Goal: Transaction & Acquisition: Purchase product/service

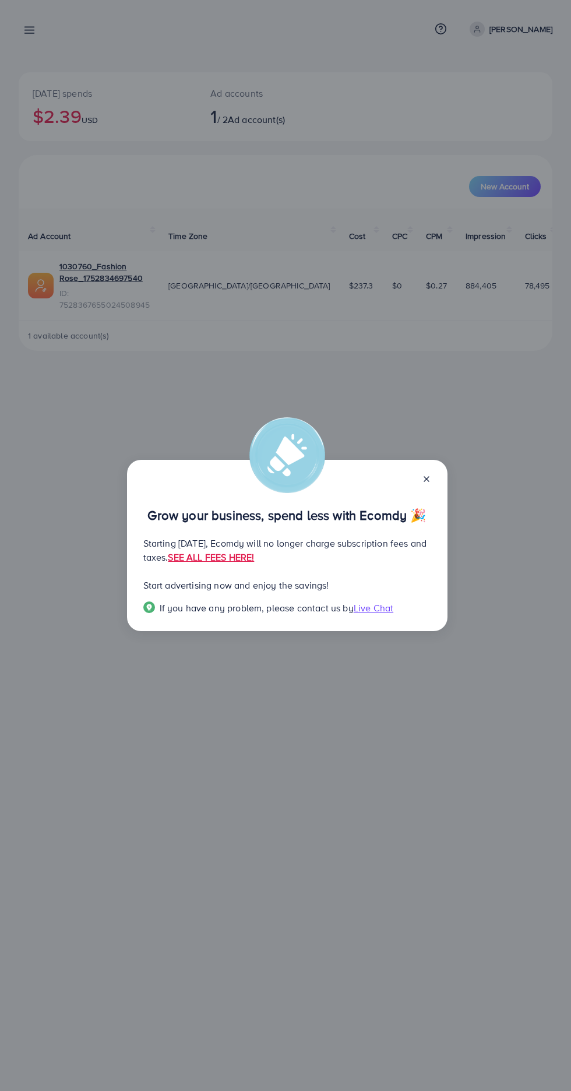
click at [329, 725] on div "Grow your business, spend less with Ecomdy 🎉 Starting [DATE], Ecomdy will no lo…" at bounding box center [285, 545] width 571 height 1091
click at [254, 557] on link "SEE ALL FEES HERE!" at bounding box center [211, 557] width 86 height 13
click at [426, 480] on line at bounding box center [426, 479] width 5 height 5
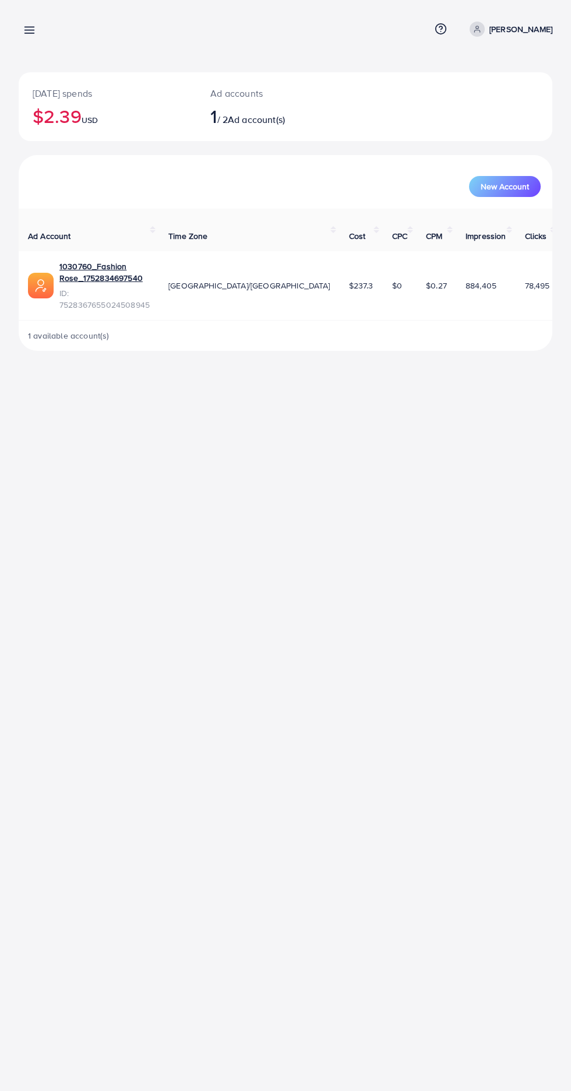
click at [24, 33] on icon at bounding box center [29, 30] width 12 height 12
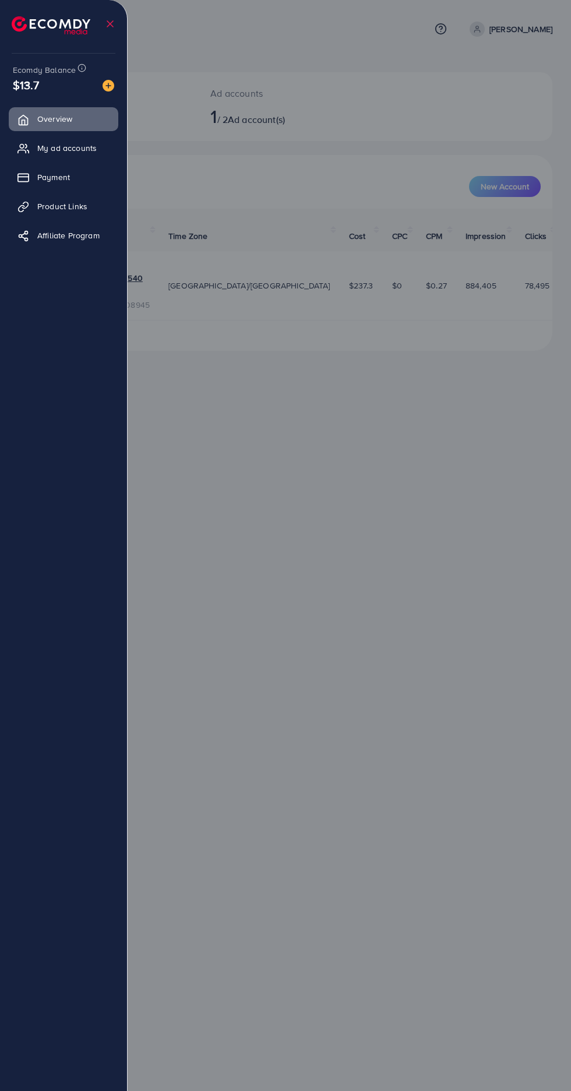
click at [69, 171] on span "Payment" at bounding box center [53, 177] width 33 height 12
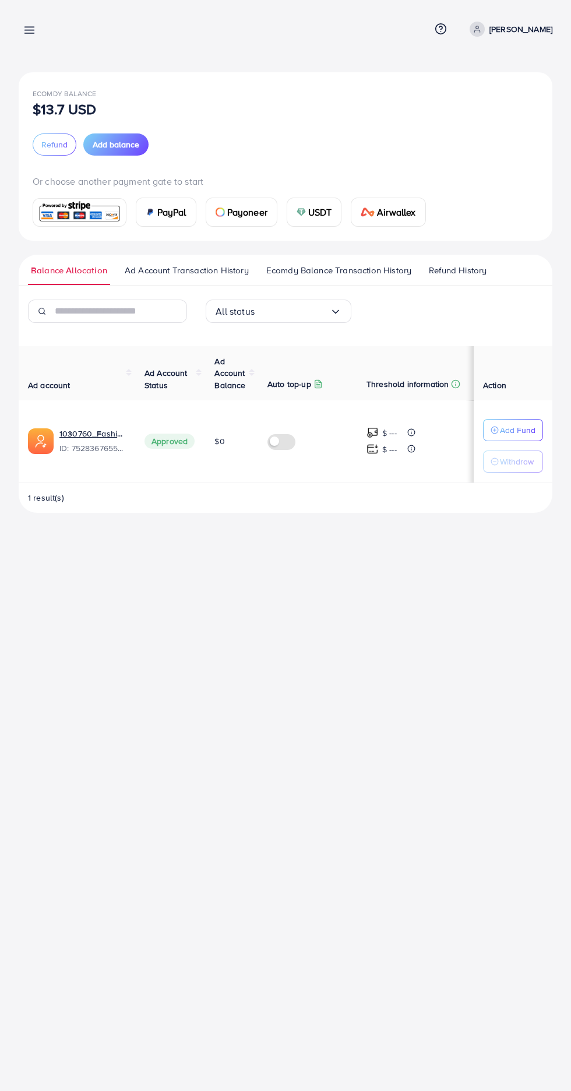
click at [191, 270] on span "Ad Account Transaction History" at bounding box center [187, 270] width 124 height 13
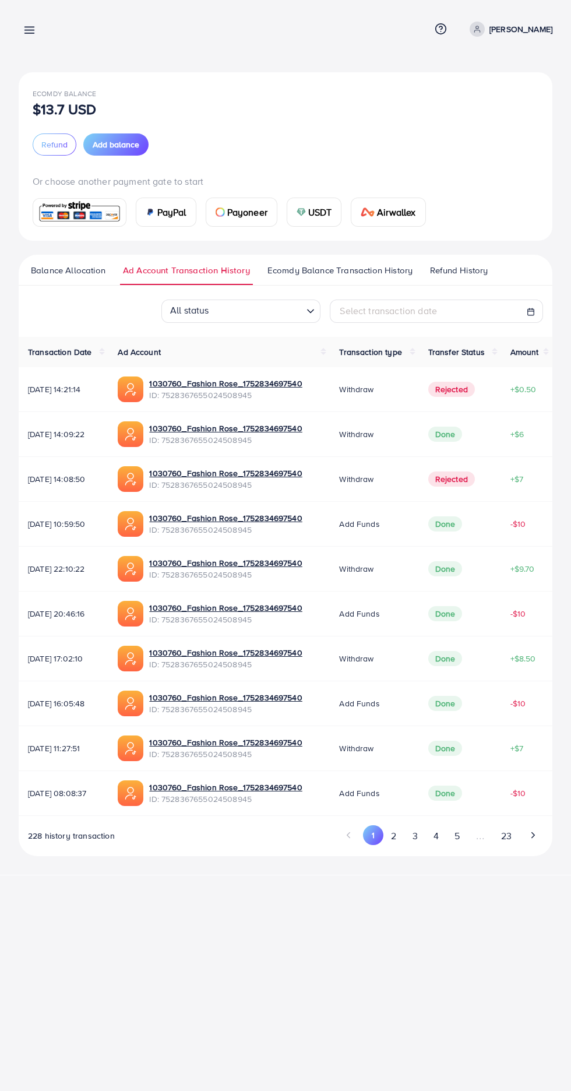
click at [340, 273] on span "Ecomdy Balance Transaction History" at bounding box center [340, 270] width 145 height 13
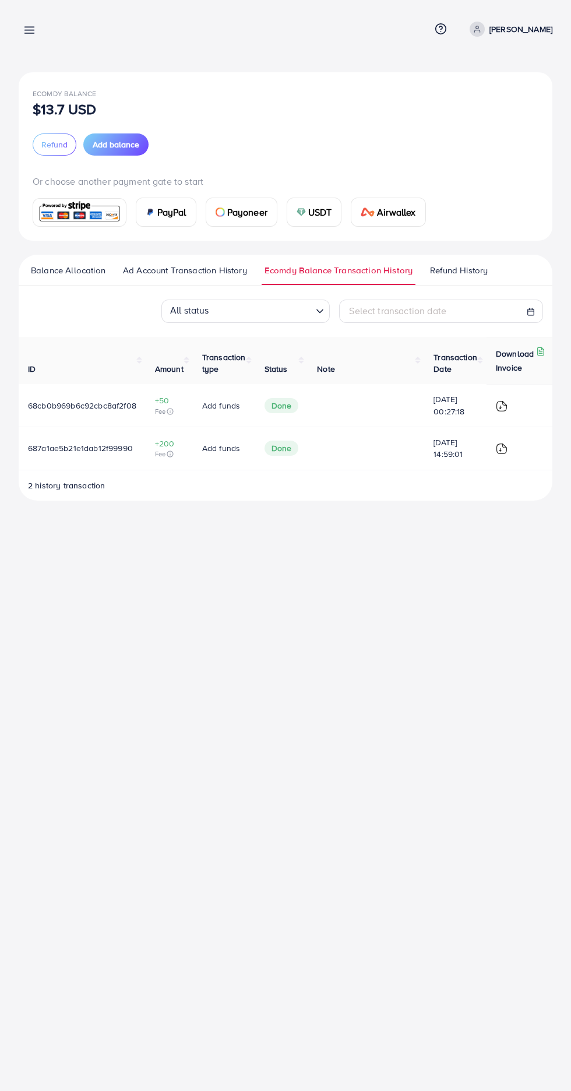
click at [472, 272] on span "Refund History" at bounding box center [459, 270] width 58 height 13
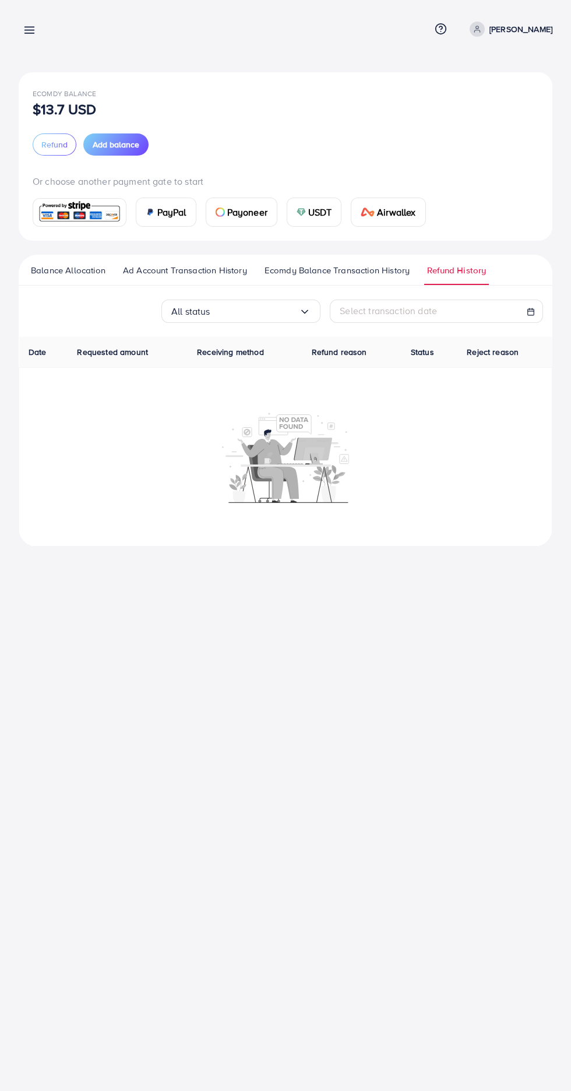
click at [29, 33] on line at bounding box center [29, 33] width 9 height 0
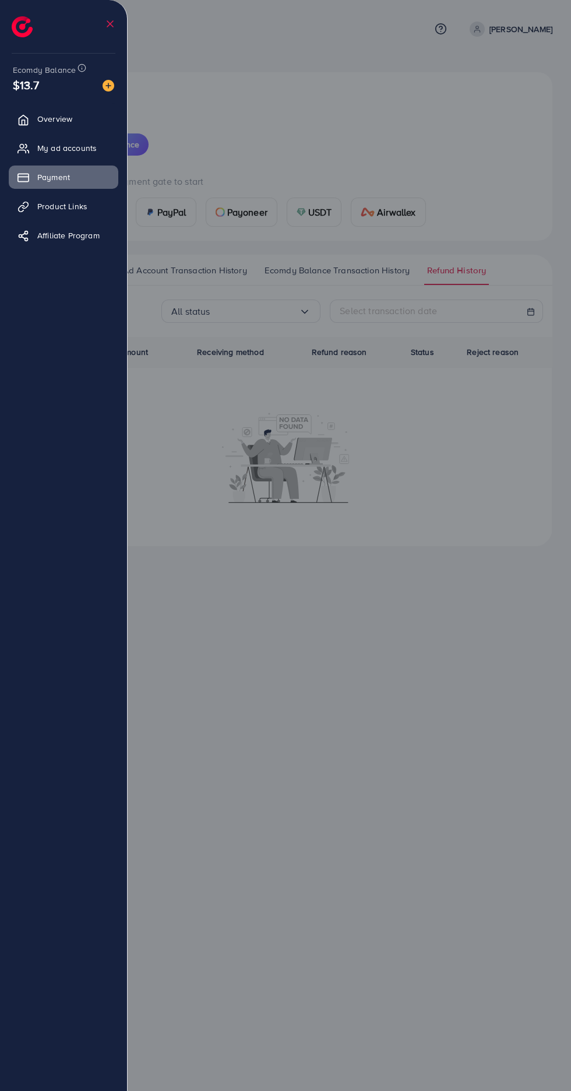
click at [26, 181] on icon at bounding box center [23, 178] width 12 height 12
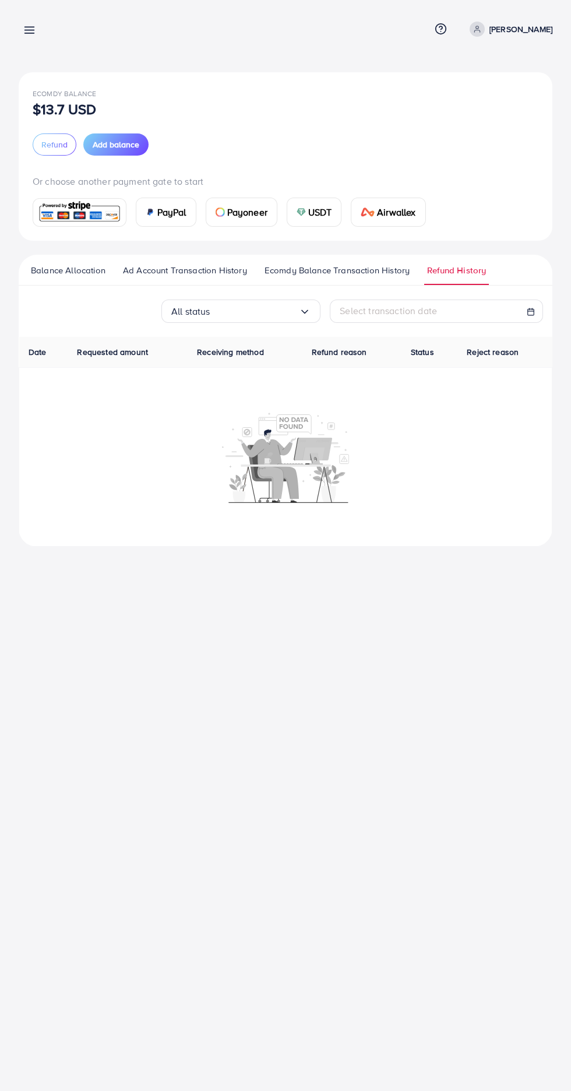
click at [29, 30] on line at bounding box center [29, 30] width 9 height 0
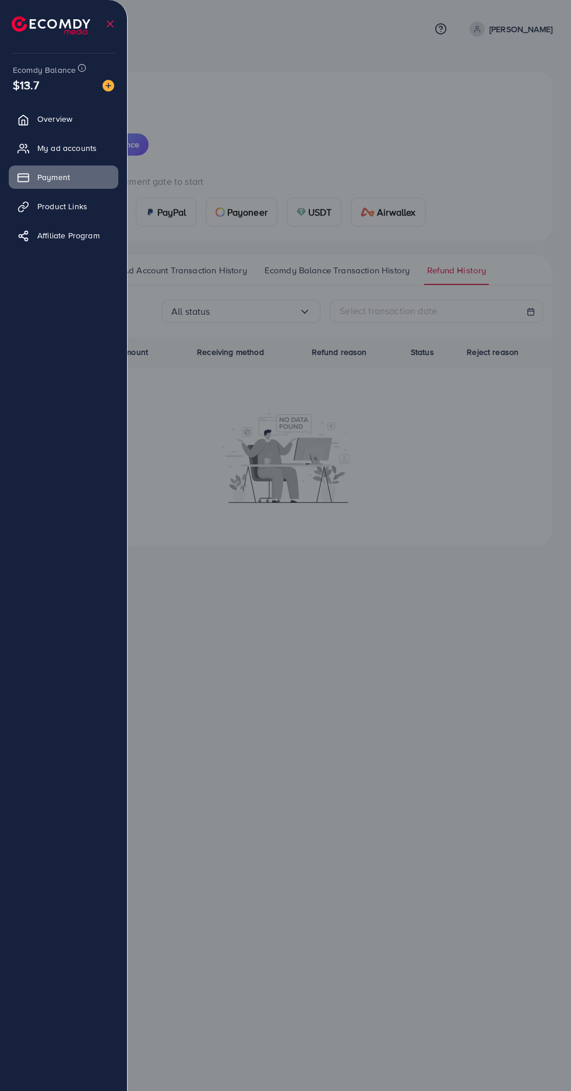
click at [416, 637] on div at bounding box center [285, 654] width 571 height 1309
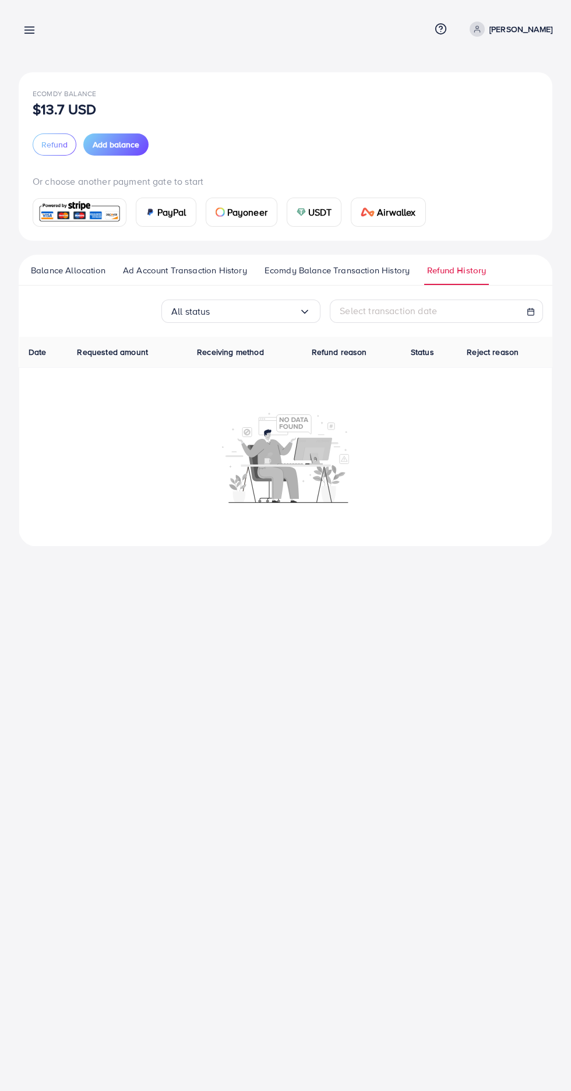
click at [29, 27] on line at bounding box center [29, 27] width 9 height 0
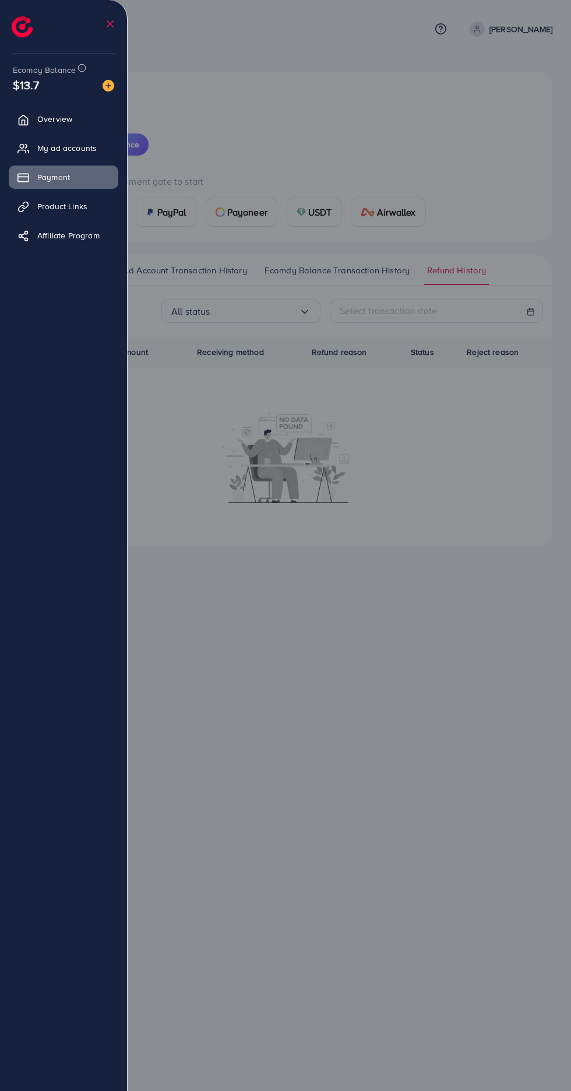
click at [23, 119] on icon at bounding box center [23, 120] width 12 height 12
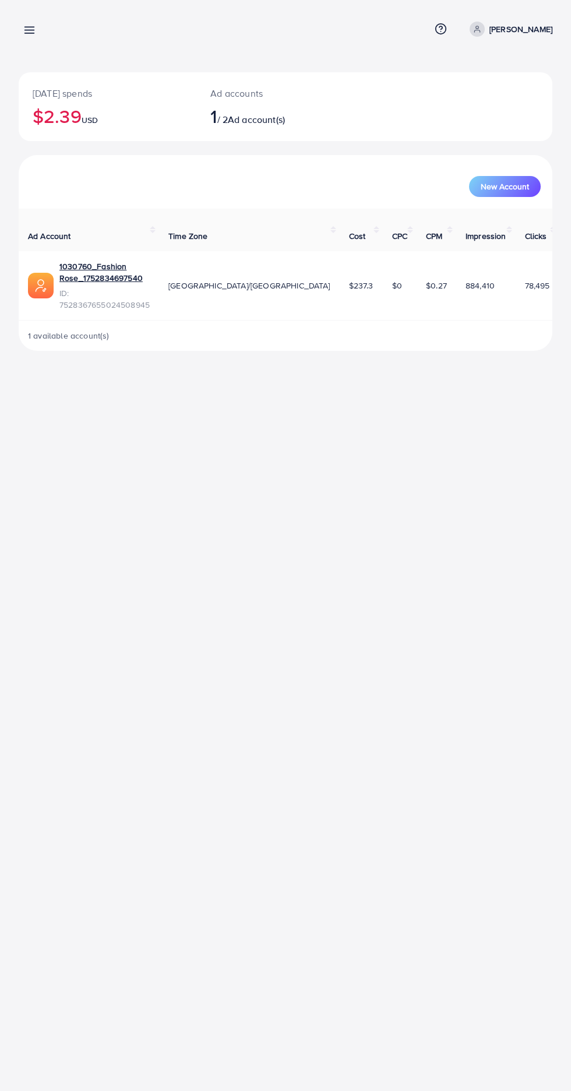
click at [29, 24] on icon at bounding box center [29, 30] width 12 height 12
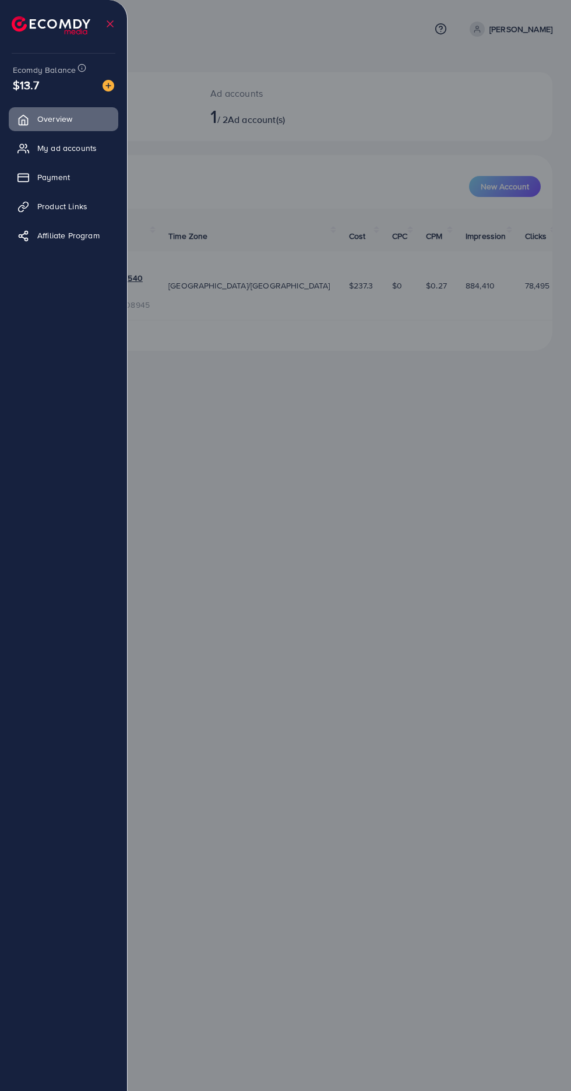
click at [40, 158] on link "My ad accounts" at bounding box center [64, 147] width 110 height 23
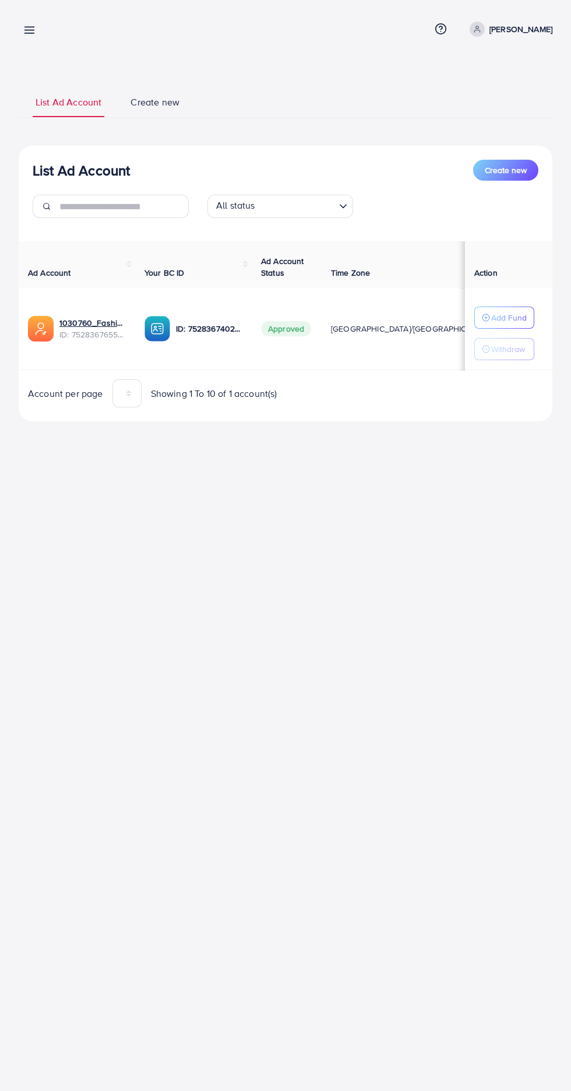
click at [27, 33] on line at bounding box center [29, 33] width 9 height 0
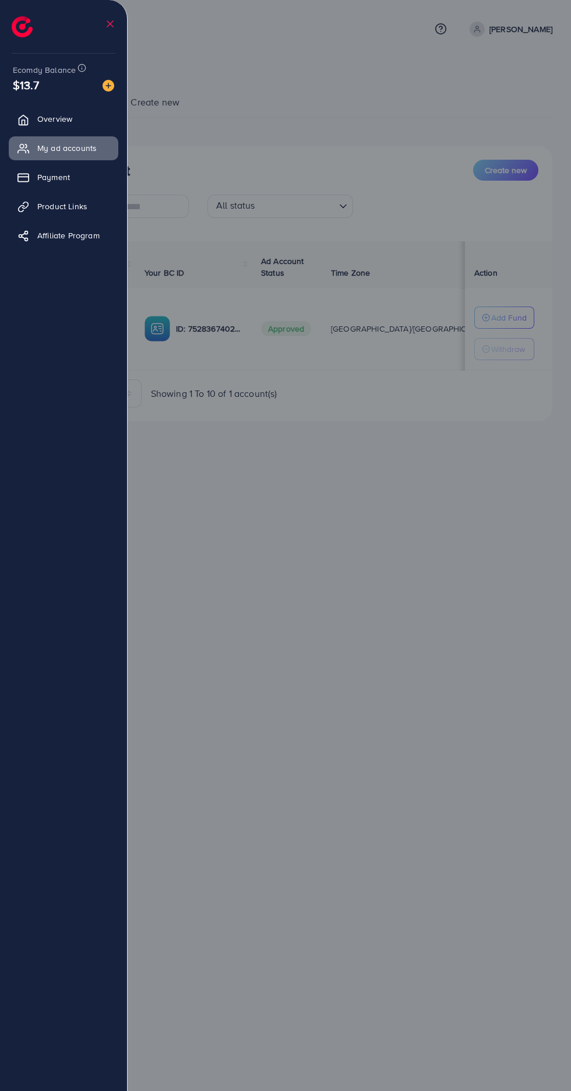
click at [23, 178] on icon at bounding box center [23, 178] width 12 height 12
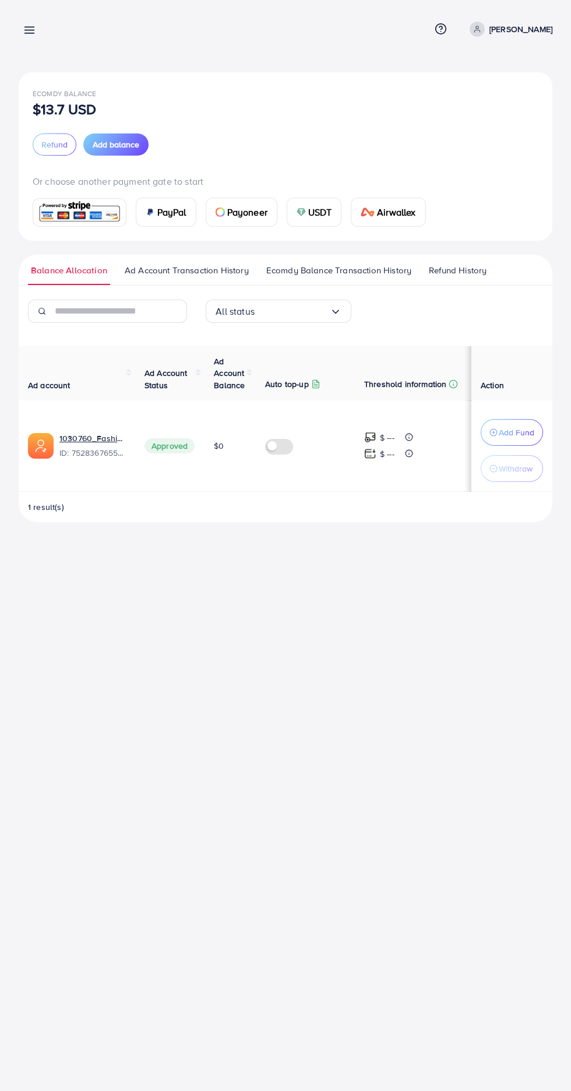
click at [472, 273] on span "Refund History" at bounding box center [458, 270] width 58 height 13
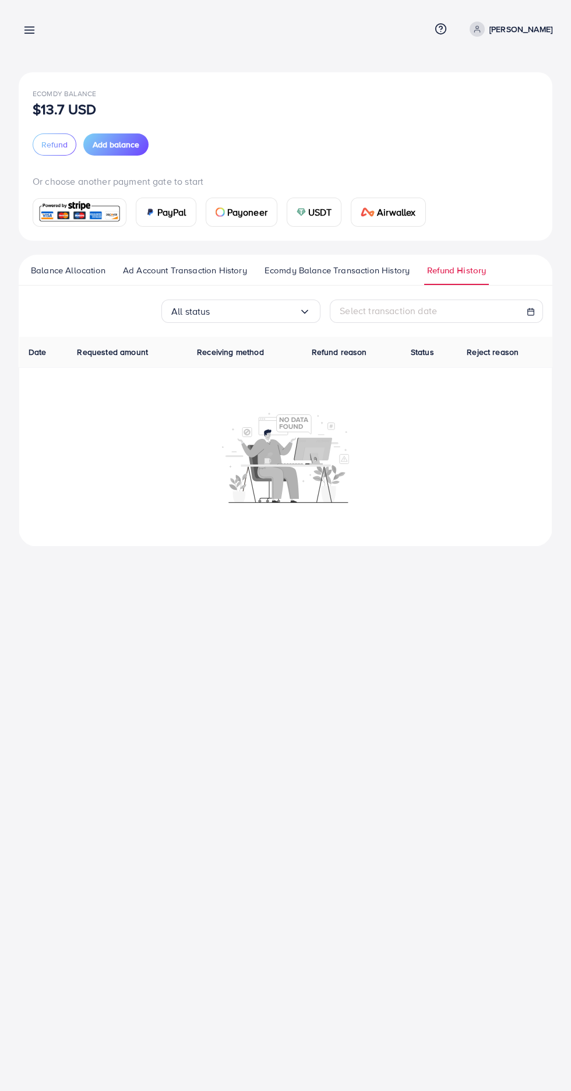
click at [357, 269] on span "Ecomdy Balance Transaction History" at bounding box center [337, 270] width 145 height 13
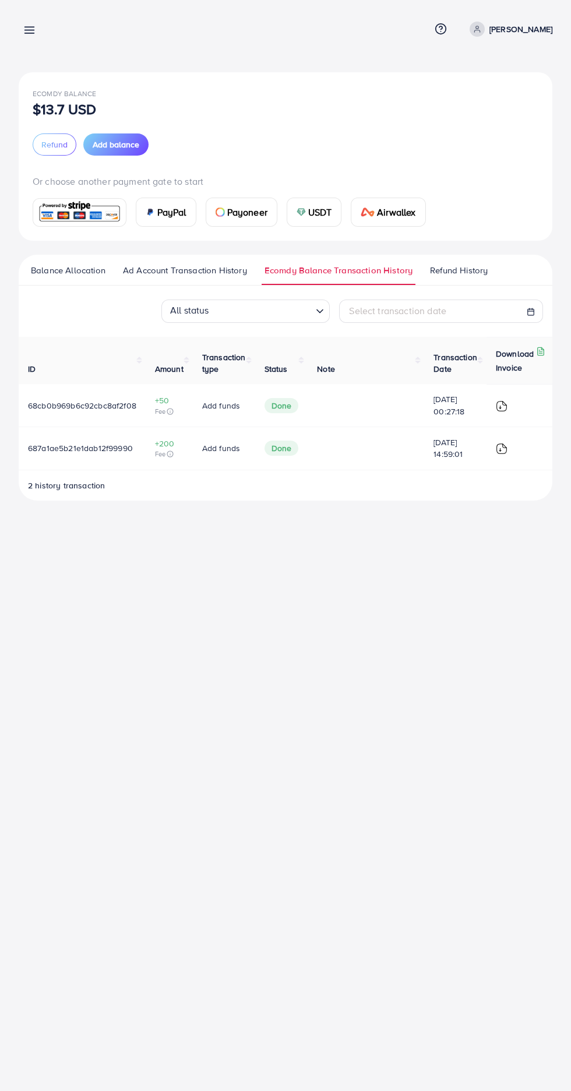
scroll to position [0, 3]
click at [29, 27] on line at bounding box center [29, 27] width 9 height 0
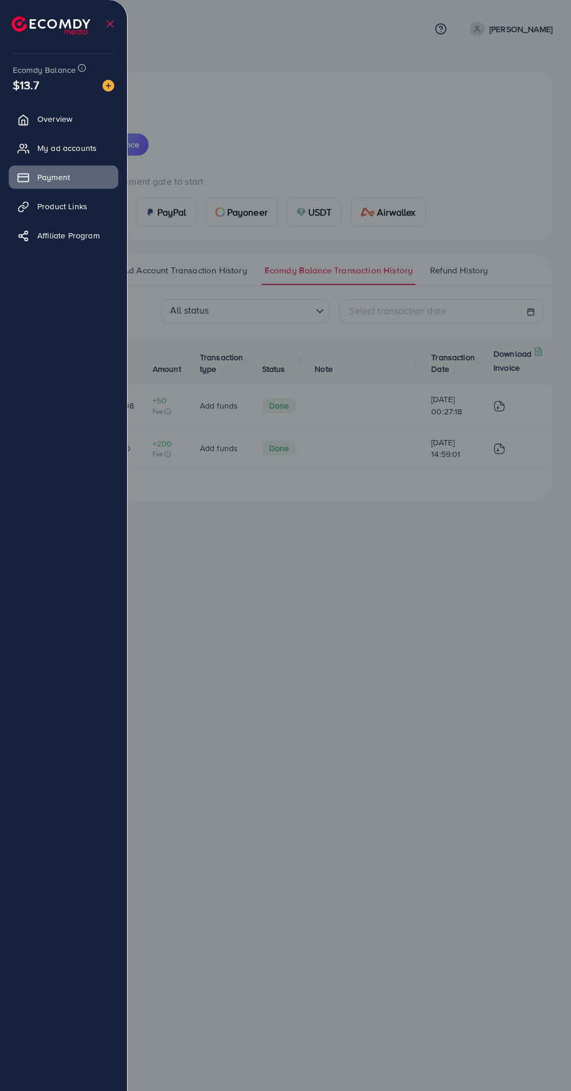
click at [38, 238] on link "Affiliate Program" at bounding box center [64, 235] width 110 height 23
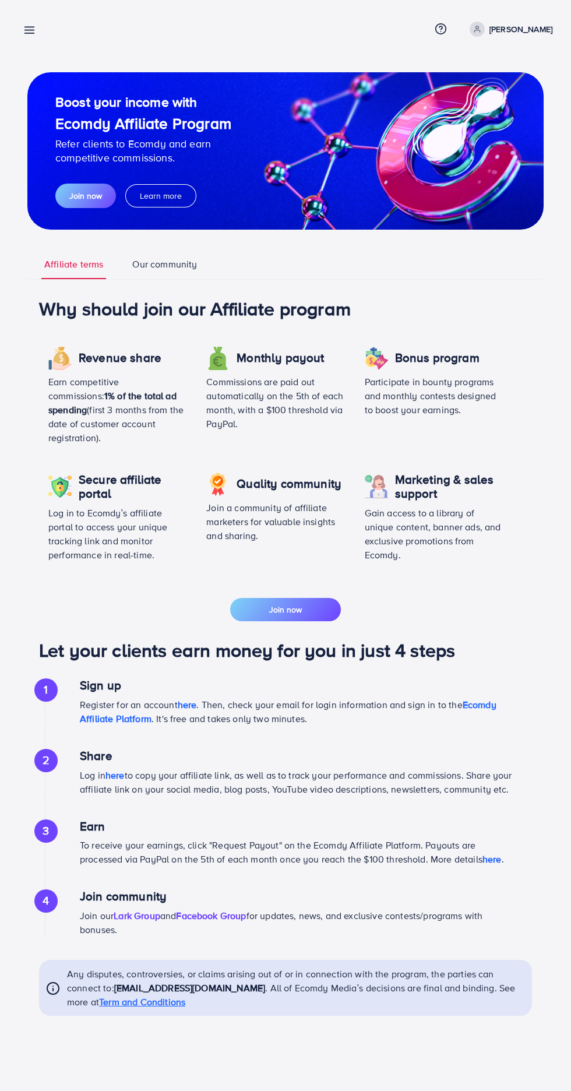
click at [29, 33] on line at bounding box center [29, 33] width 9 height 0
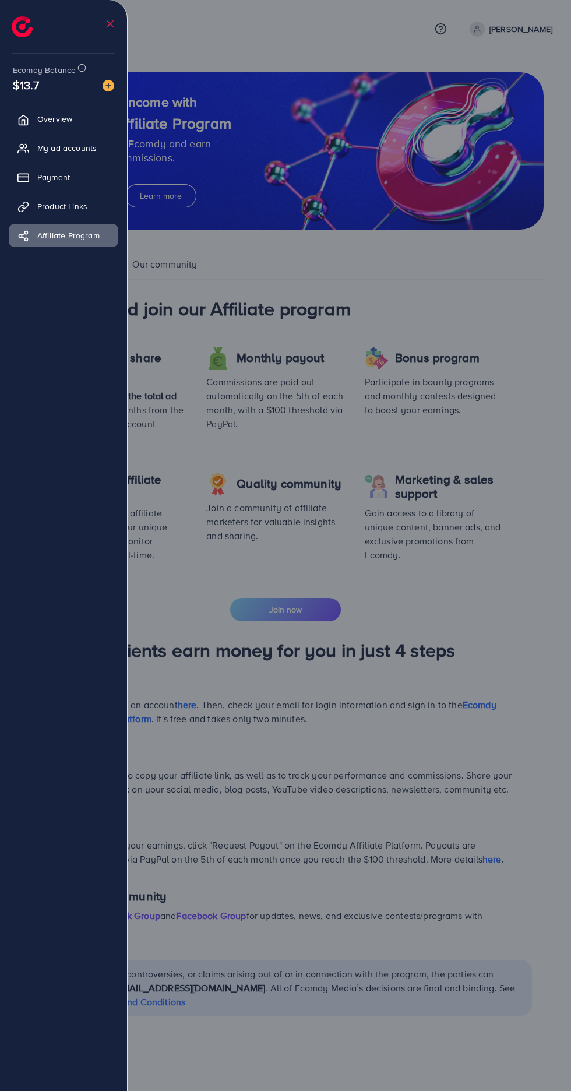
click at [23, 119] on icon at bounding box center [23, 120] width 12 height 12
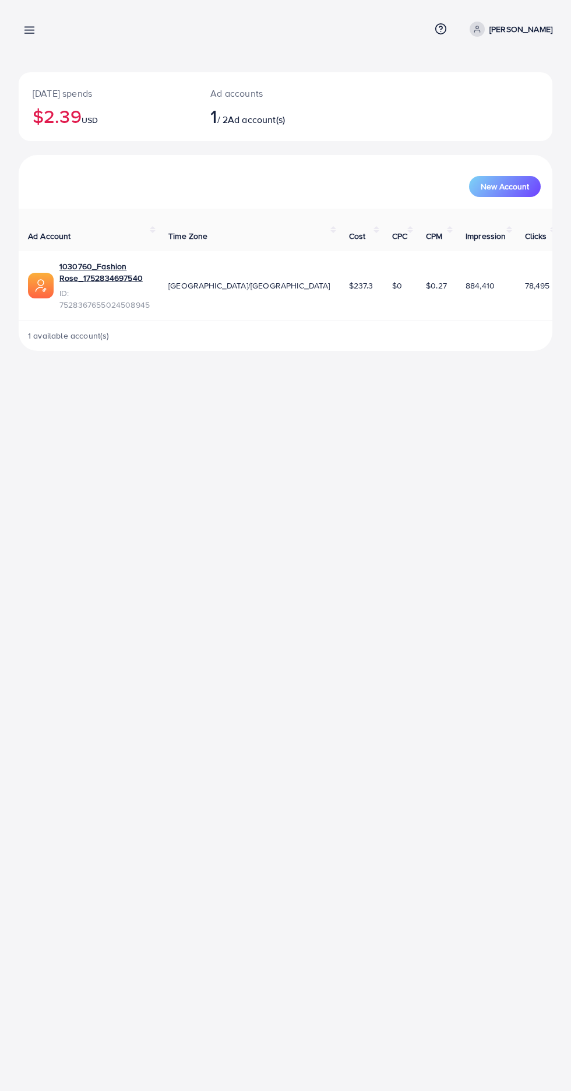
click at [25, 23] on link at bounding box center [27, 29] width 17 height 15
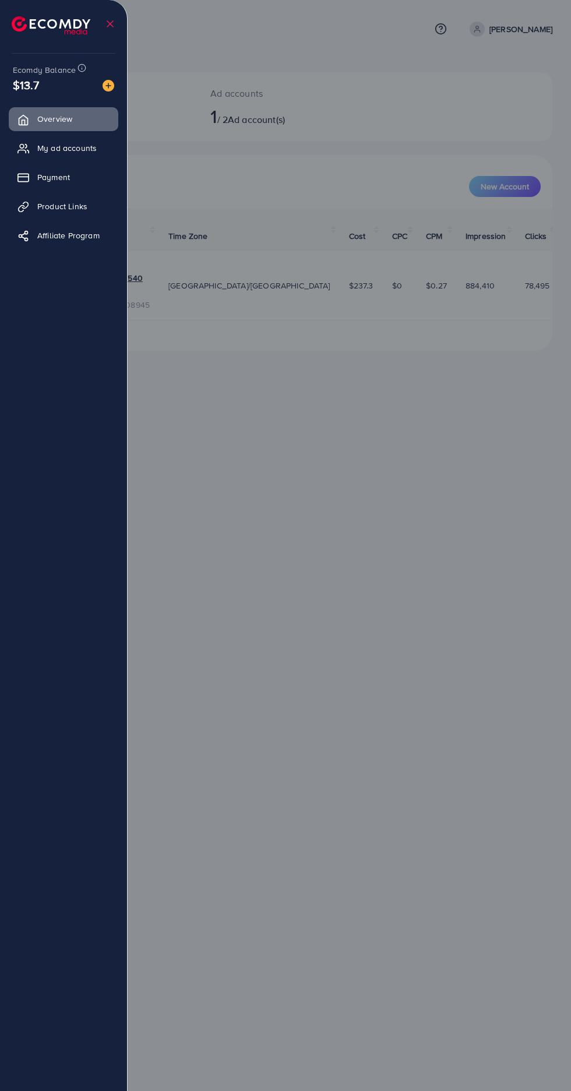
click at [23, 149] on icon at bounding box center [23, 149] width 12 height 12
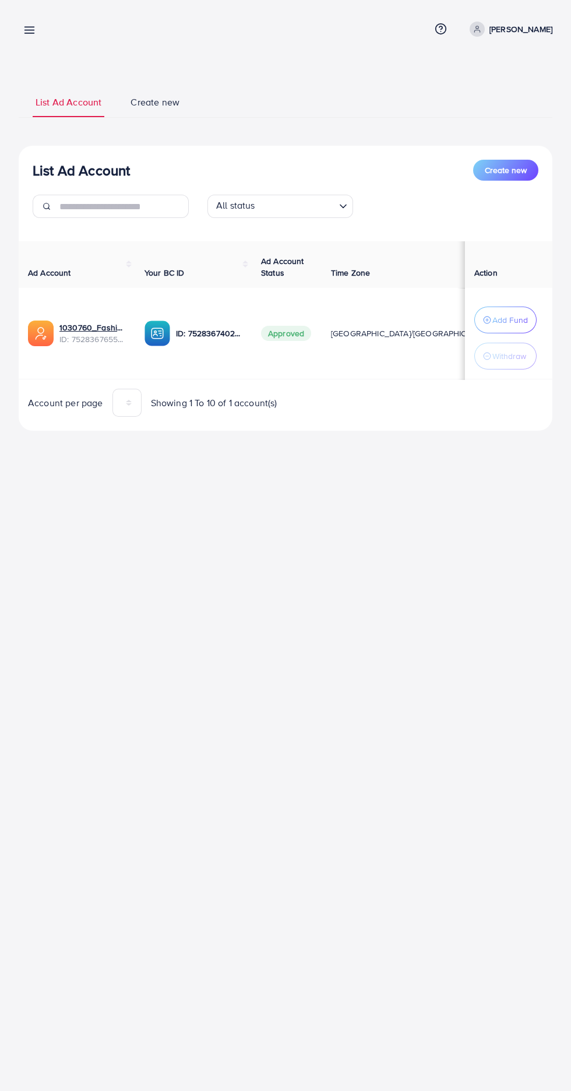
click at [29, 30] on line at bounding box center [29, 30] width 9 height 0
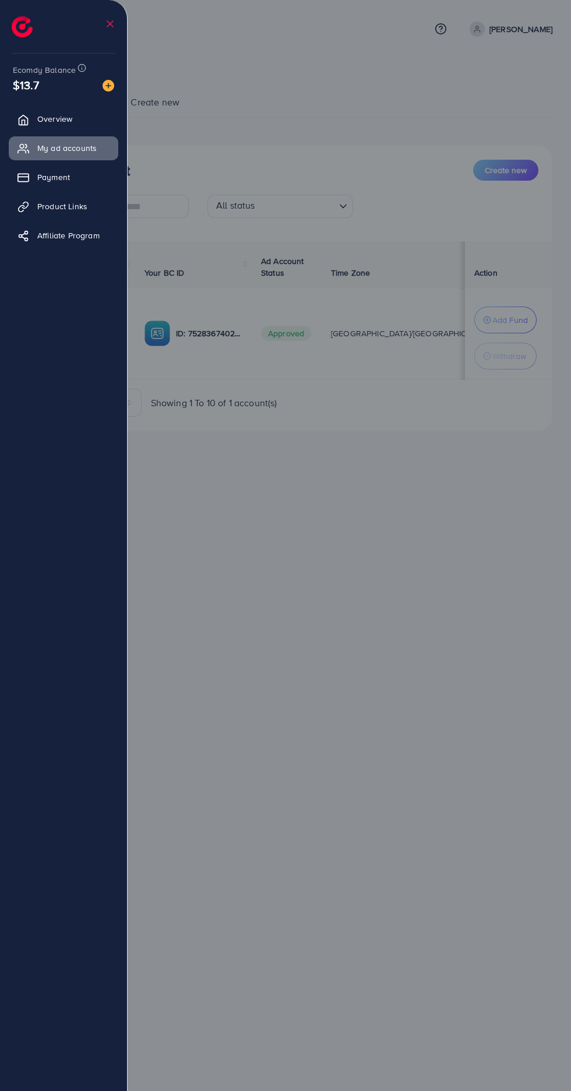
click at [35, 182] on link "Payment" at bounding box center [64, 177] width 110 height 23
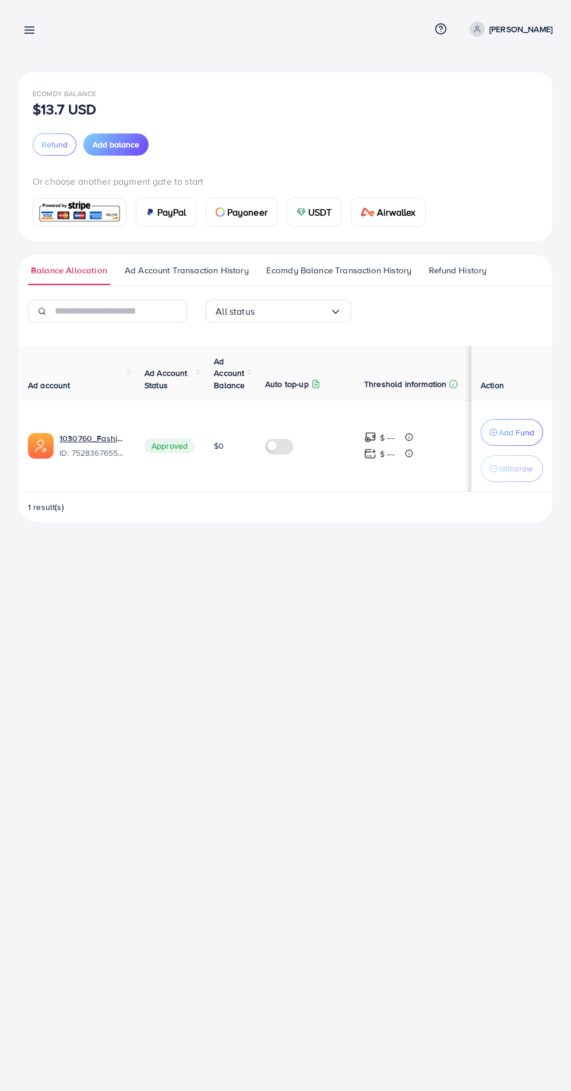
click at [55, 218] on img at bounding box center [80, 212] width 86 height 25
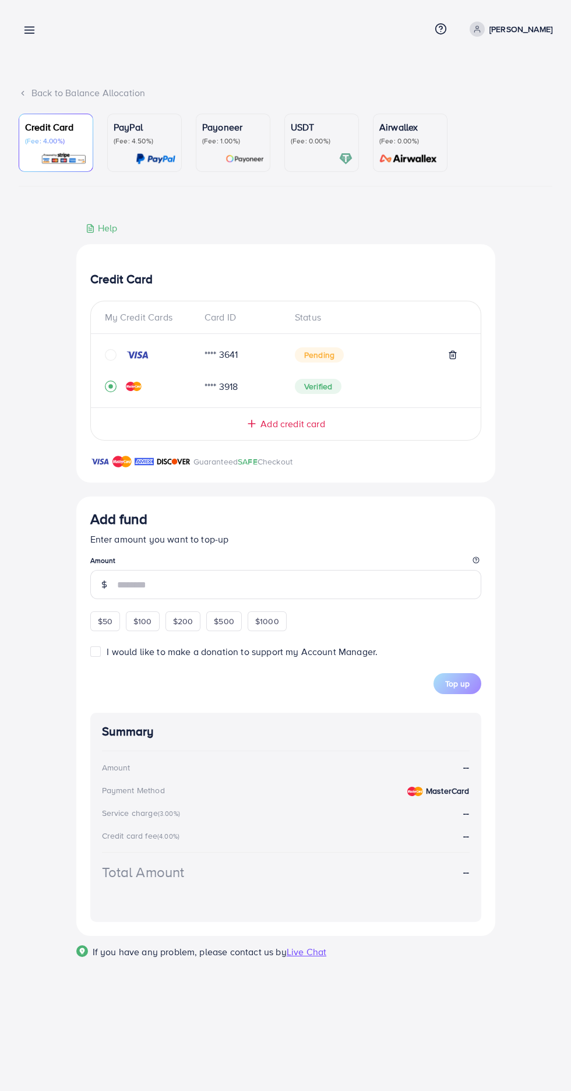
click at [29, 30] on line at bounding box center [29, 30] width 9 height 0
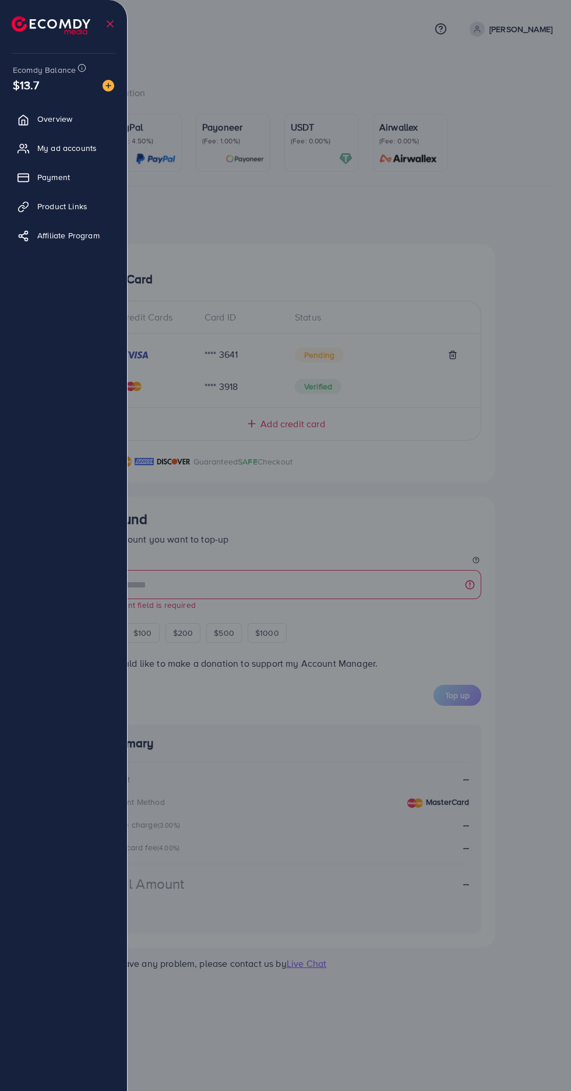
click at [29, 176] on icon at bounding box center [23, 178] width 12 height 12
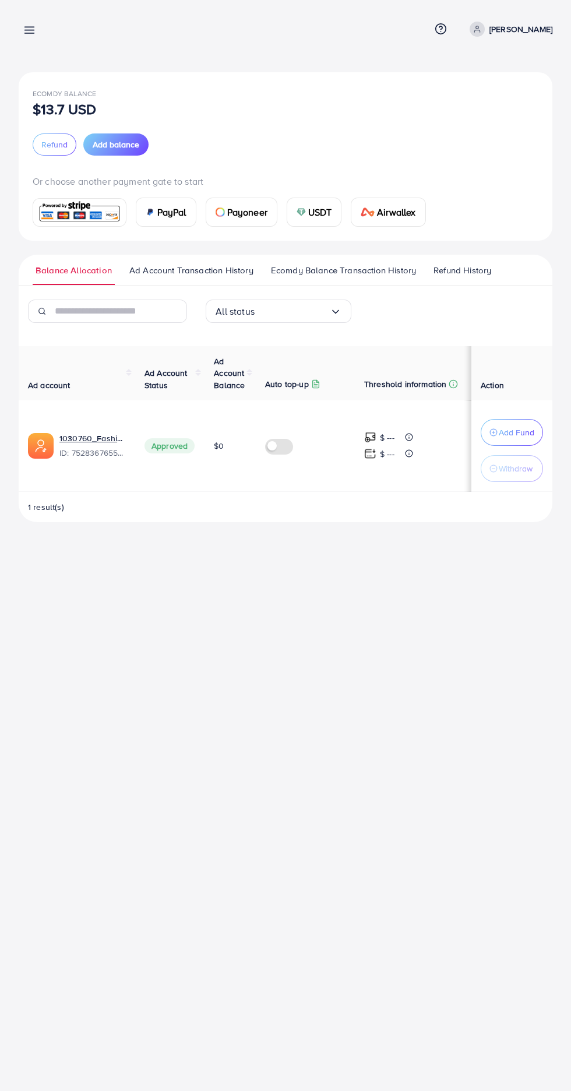
click at [255, 311] on input "Search for option" at bounding box center [292, 312] width 75 height 18
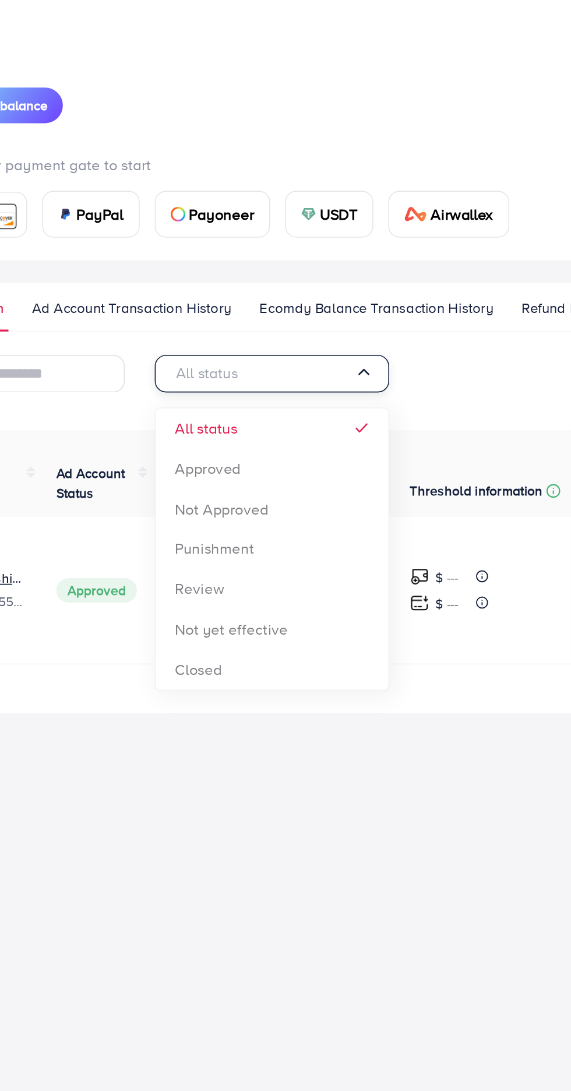
click at [435, 318] on div "All status Loading... All status Approved Not Approved Punishment Review Not ye…" at bounding box center [286, 316] width 534 height 33
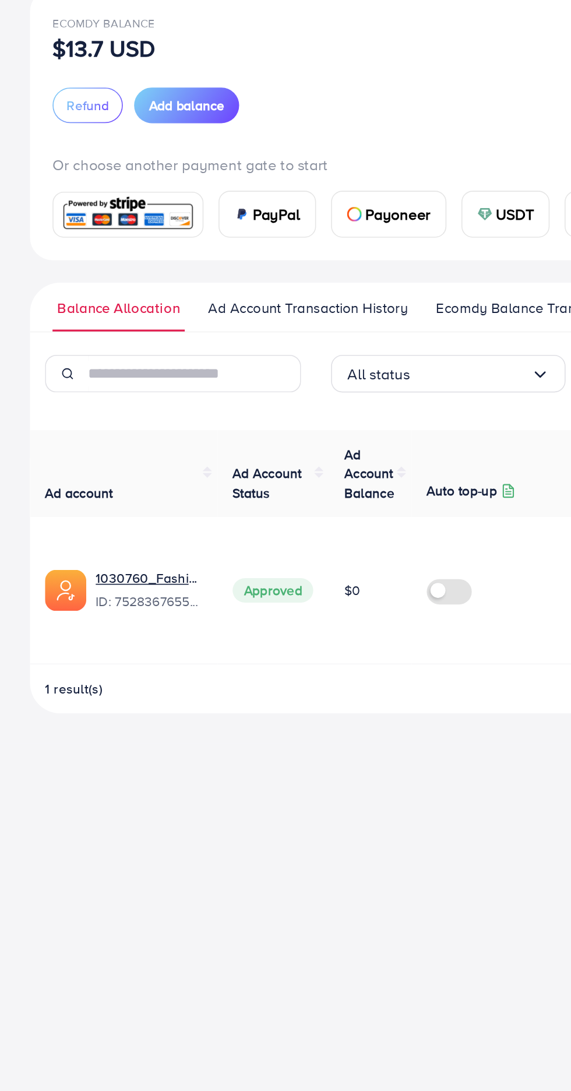
click at [213, 274] on span "Ad Account Transaction History" at bounding box center [191, 270] width 124 height 13
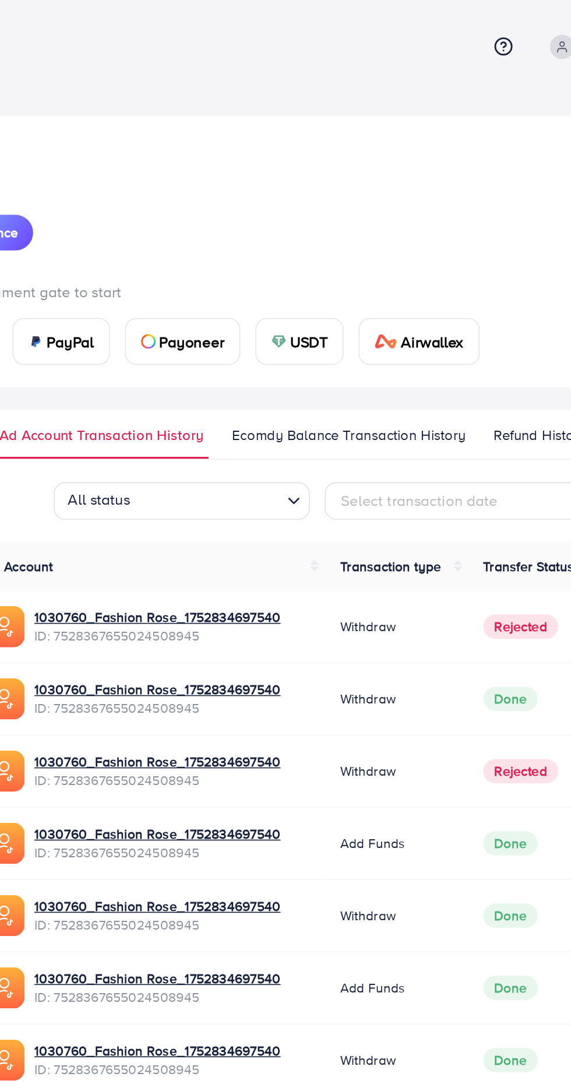
click at [378, 273] on span "Ecomdy Balance Transaction History" at bounding box center [344, 270] width 145 height 13
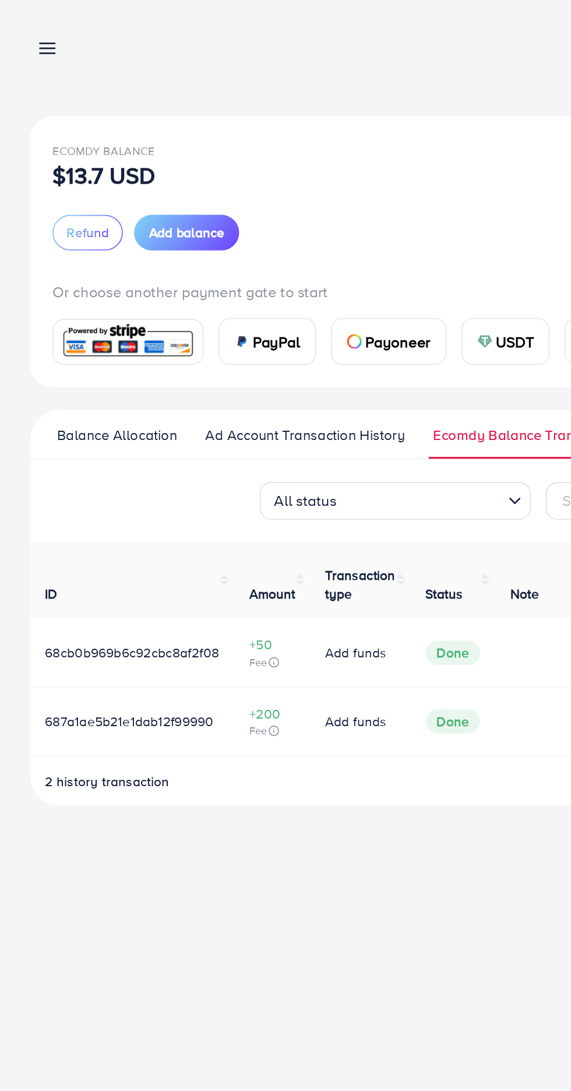
click at [259, 306] on input "Search for option" at bounding box center [262, 312] width 99 height 18
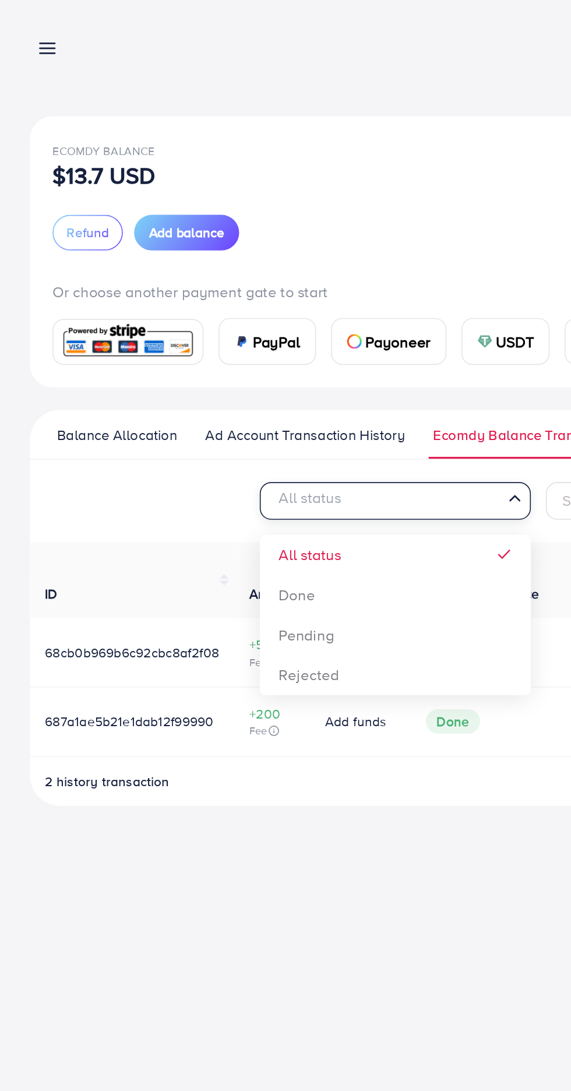
click at [227, 396] on div "All status Loading... All status Done Pending Rejected Select transaction date …" at bounding box center [286, 400] width 534 height 201
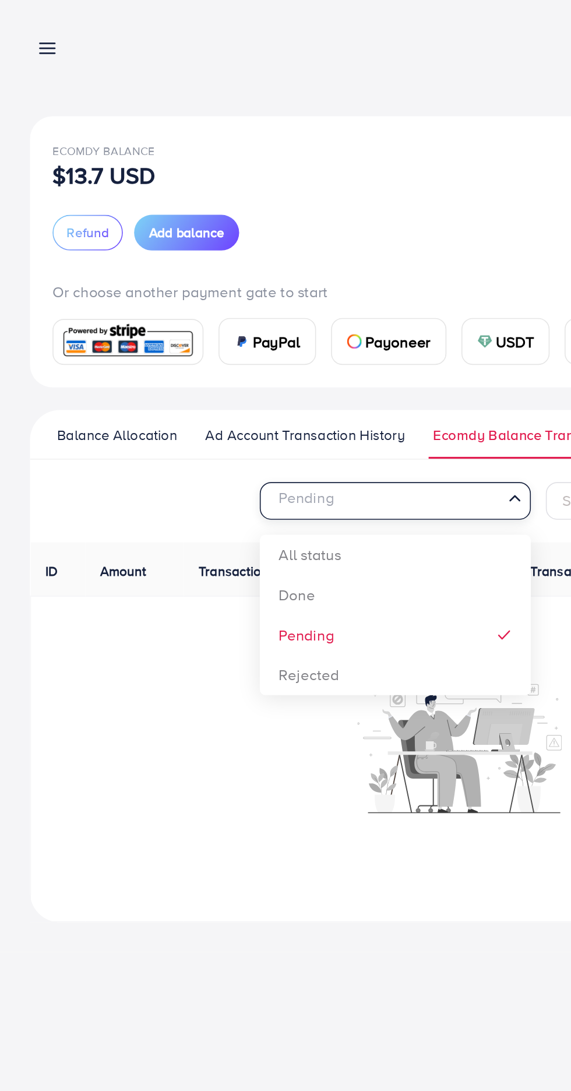
click at [202, 418] on div "Pending Loading... All status Done Pending Rejected Select transaction date ID …" at bounding box center [286, 436] width 534 height 273
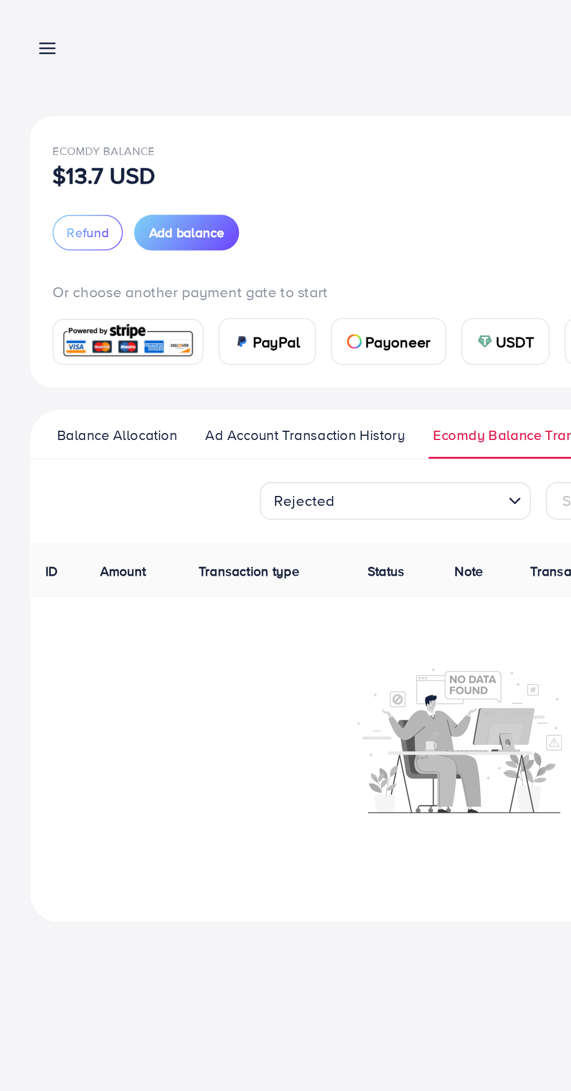
click at [279, 318] on input "Search for option" at bounding box center [261, 312] width 100 height 18
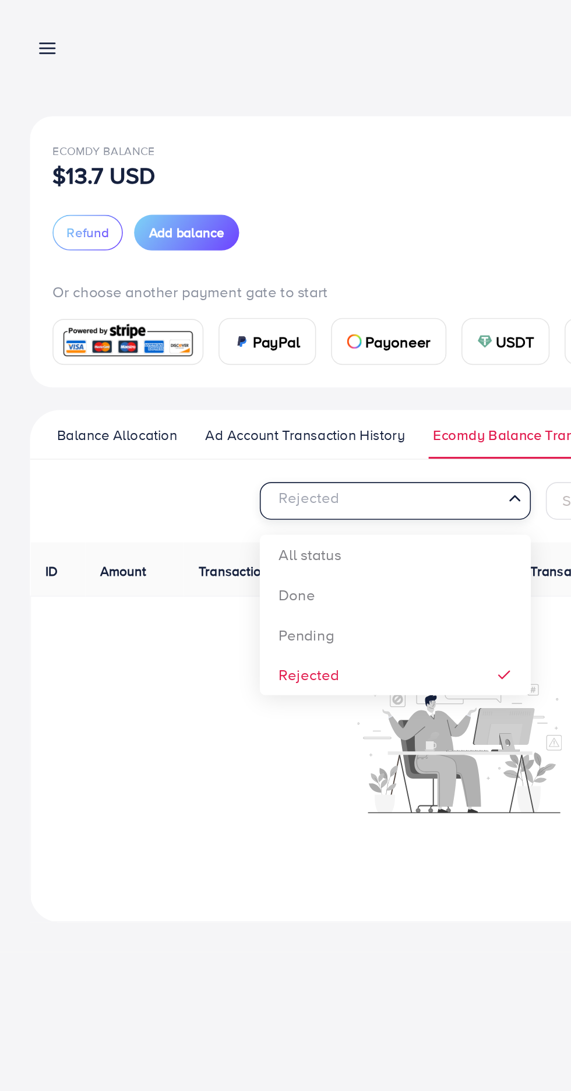
click at [238, 348] on div "Rejected Loading... All status Done Pending Rejected Select transaction date ID…" at bounding box center [286, 436] width 534 height 273
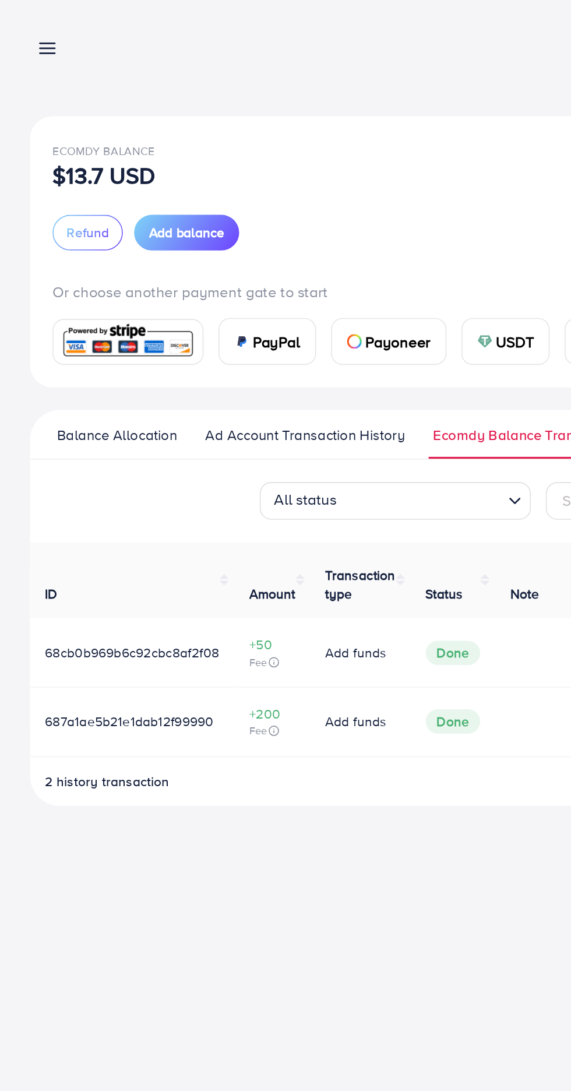
click at [29, 27] on line at bounding box center [29, 27] width 9 height 0
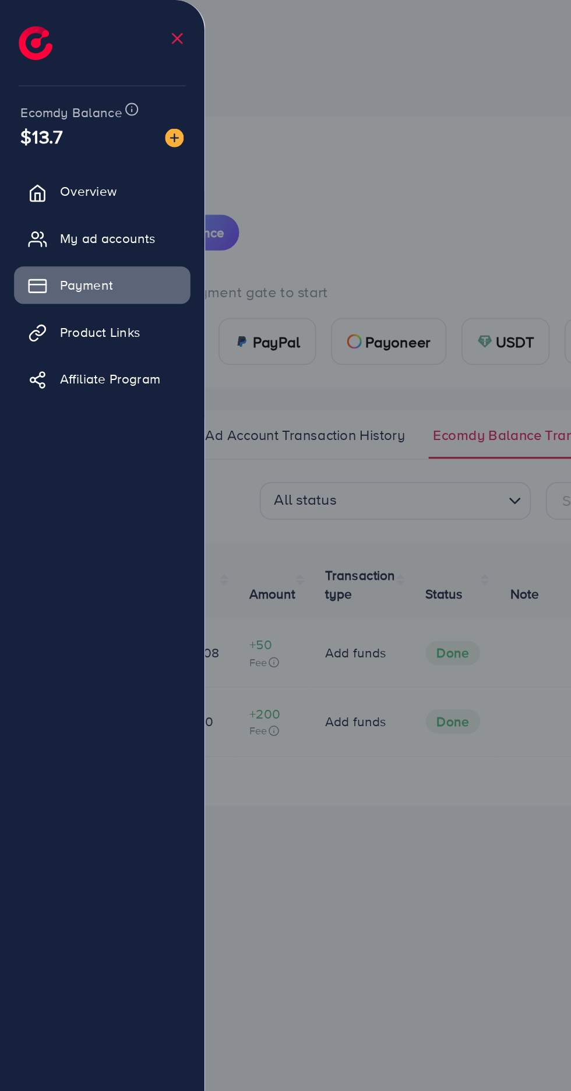
click at [42, 150] on span "My ad accounts" at bounding box center [66, 148] width 59 height 12
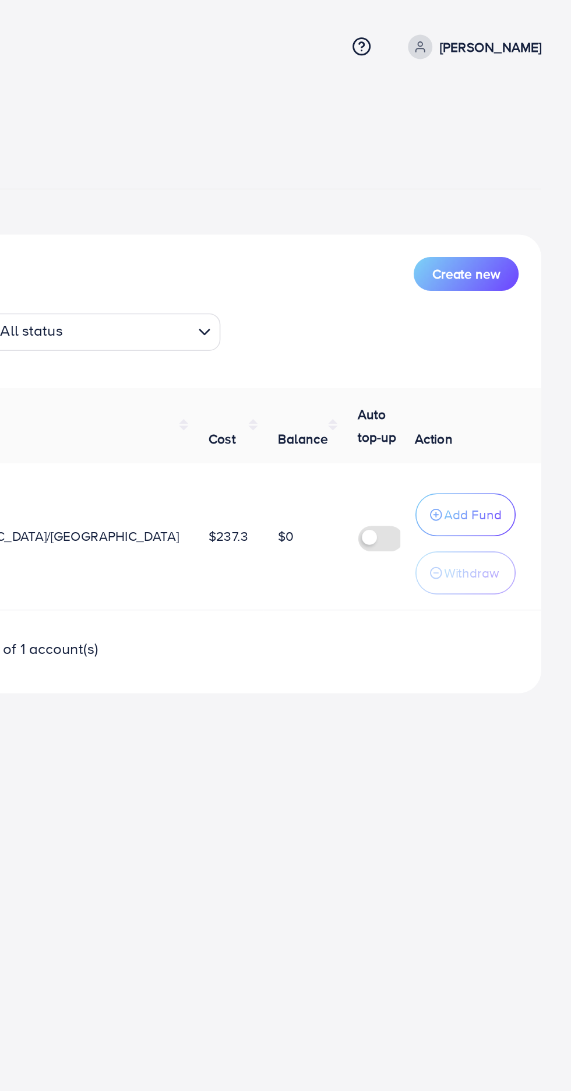
click at [500, 311] on button "Add Fund" at bounding box center [505, 320] width 62 height 27
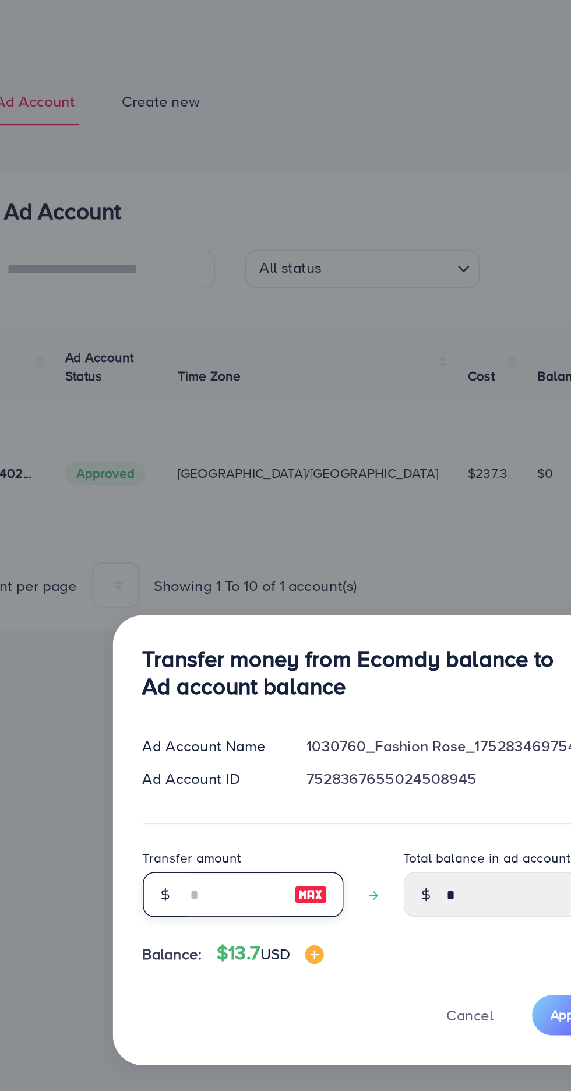
click at [176, 609] on input "number" at bounding box center [200, 595] width 58 height 28
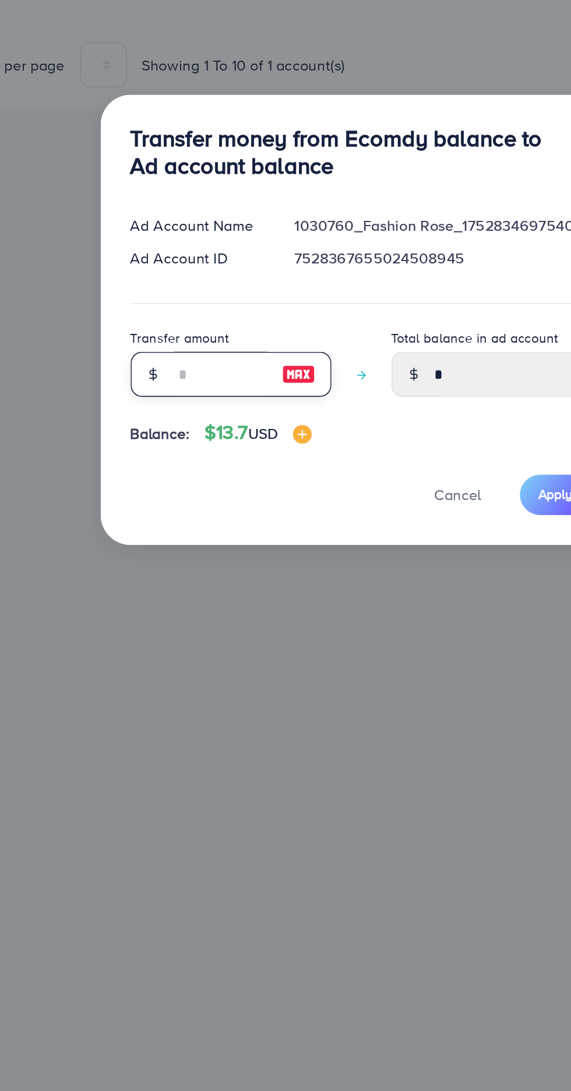
type input "*"
type input "****"
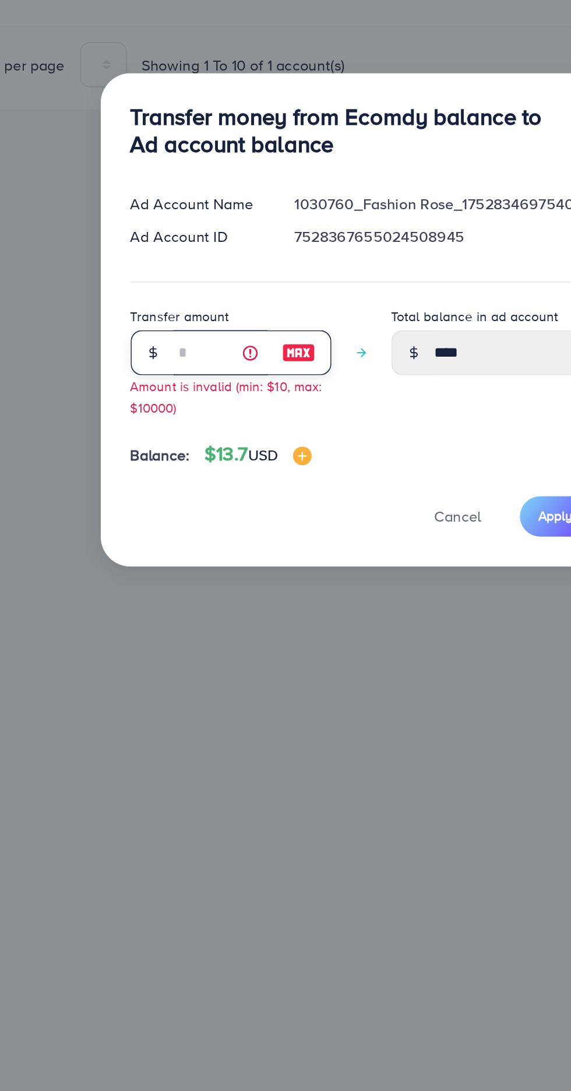
type input "**"
type input "*****"
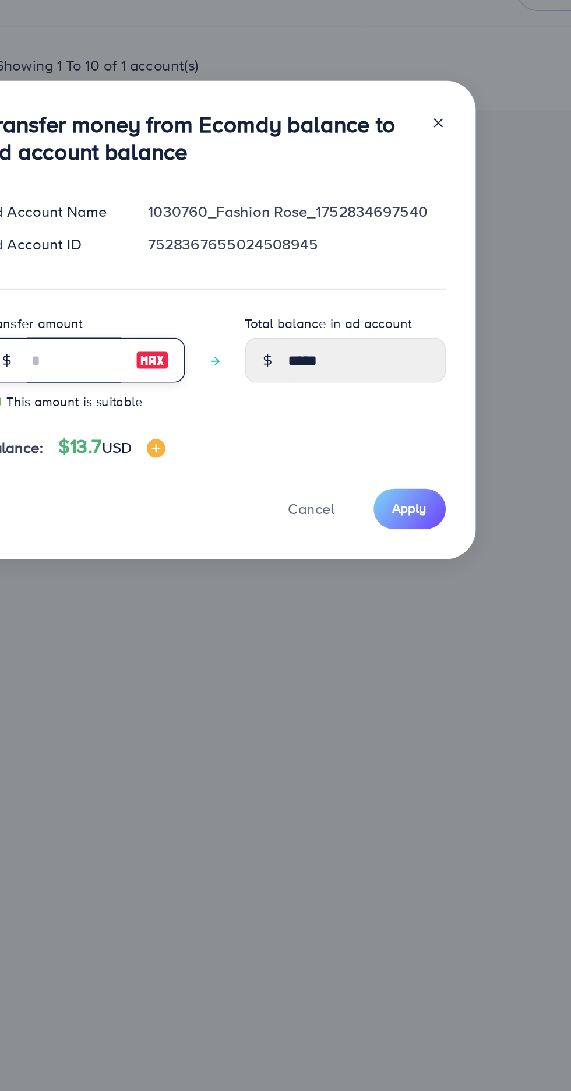
type input "**"
click at [413, 683] on span "Apply" at bounding box center [409, 679] width 22 height 12
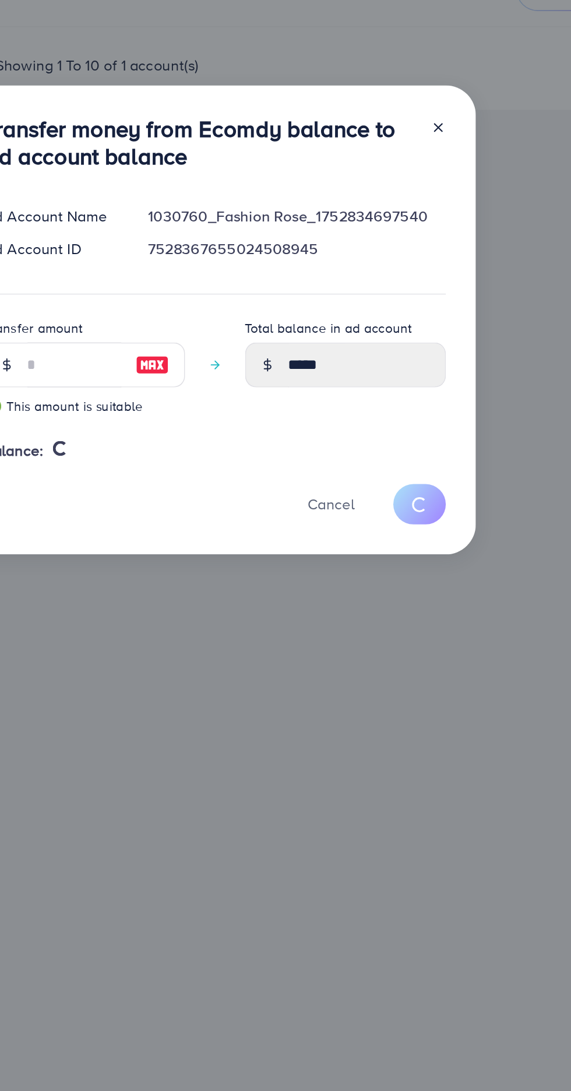
type input "*"
